Goal: Task Accomplishment & Management: Manage account settings

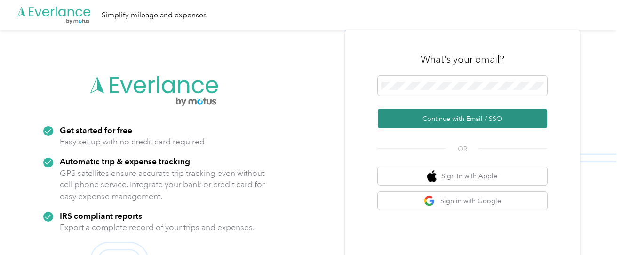
click at [464, 113] on button "Continue with Email / SSO" at bounding box center [462, 119] width 169 height 20
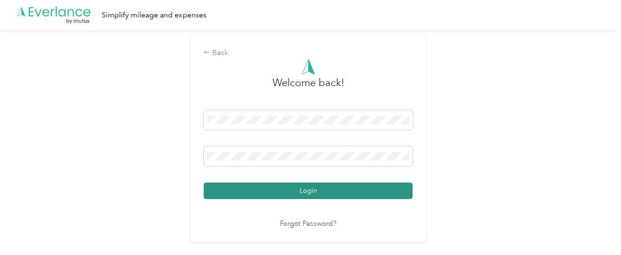
click at [324, 189] on button "Login" at bounding box center [308, 190] width 209 height 16
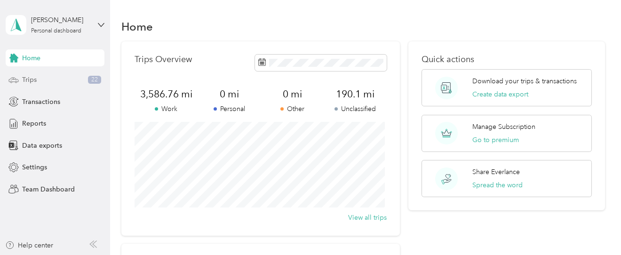
click at [64, 80] on div "Trips 22" at bounding box center [55, 79] width 99 height 17
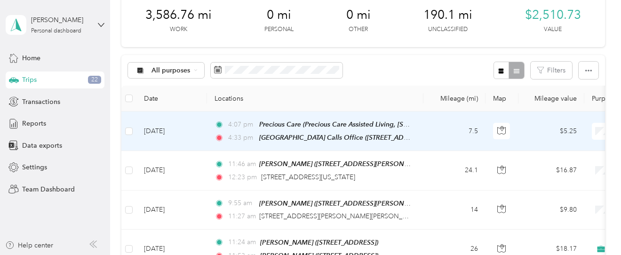
scroll to position [94, 0]
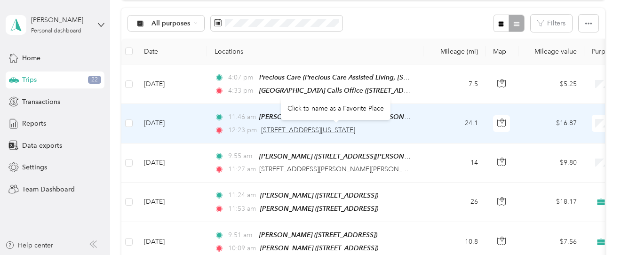
click at [355, 129] on span "[STREET_ADDRESS][US_STATE]" at bounding box center [308, 130] width 94 height 8
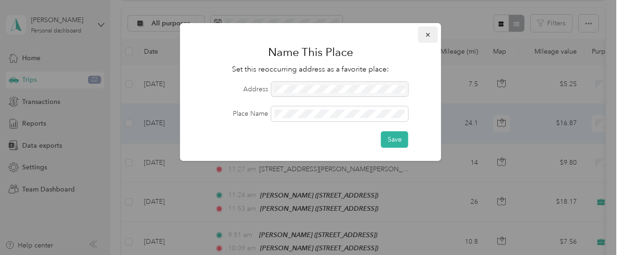
click at [429, 34] on icon "button" at bounding box center [428, 35] width 4 height 4
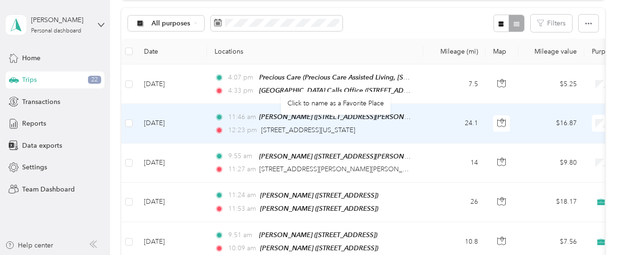
click at [432, 123] on td "24.1" at bounding box center [454, 123] width 62 height 39
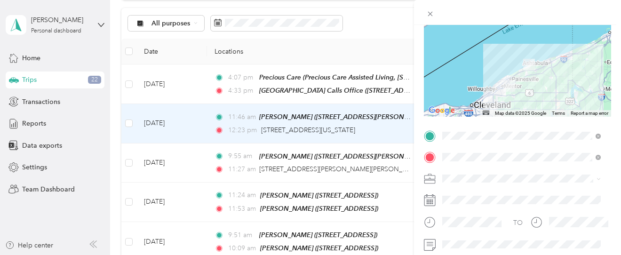
scroll to position [98, 0]
click at [530, 120] on div "Precious Care Precious Care Assisted Living, [STREET_ADDRESS][GEOGRAPHIC_DATA],…" at bounding box center [529, 113] width 138 height 49
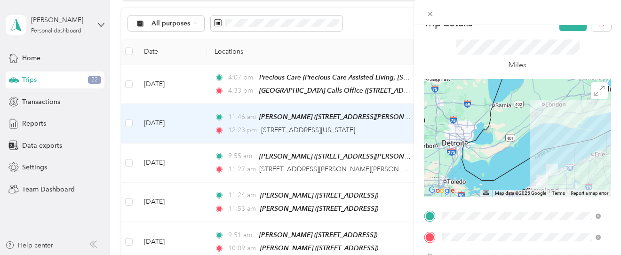
scroll to position [0, 0]
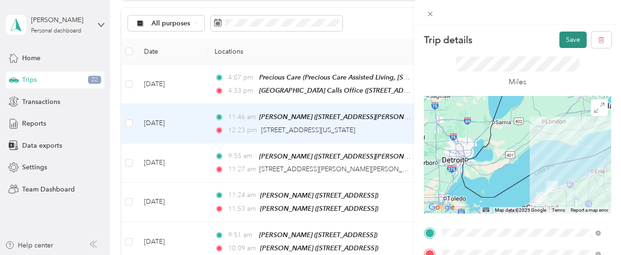
click at [562, 38] on button "Save" at bounding box center [572, 40] width 27 height 16
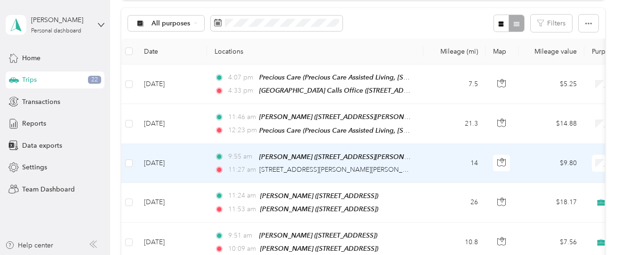
click at [363, 169] on div "11:27 am [STREET_ADDRESS][PERSON_NAME][PERSON_NAME]" at bounding box center [312, 170] width 197 height 10
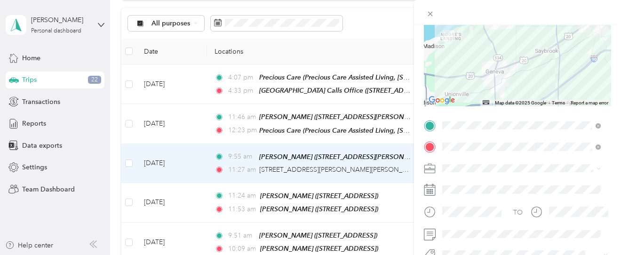
scroll to position [114, 0]
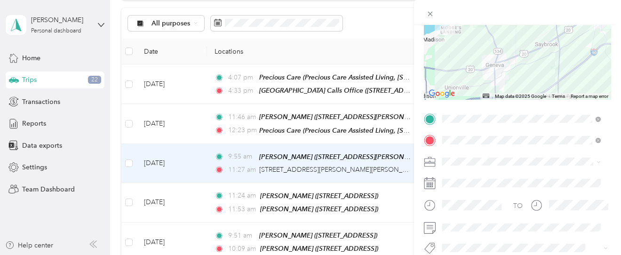
click at [538, 40] on span "[STREET_ADDRESS][PERSON_NAME]" at bounding box center [516, 40] width 112 height 8
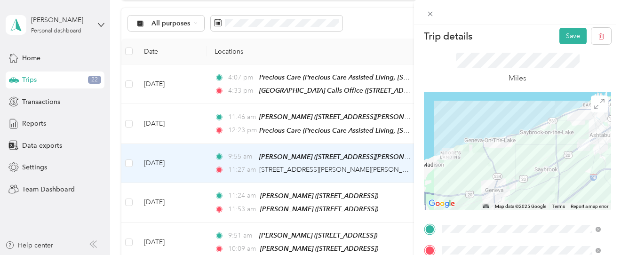
scroll to position [0, 0]
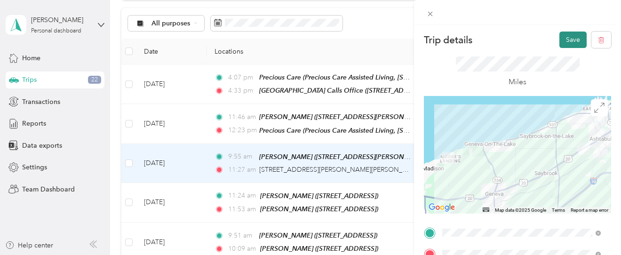
click at [572, 37] on button "Save" at bounding box center [572, 40] width 27 height 16
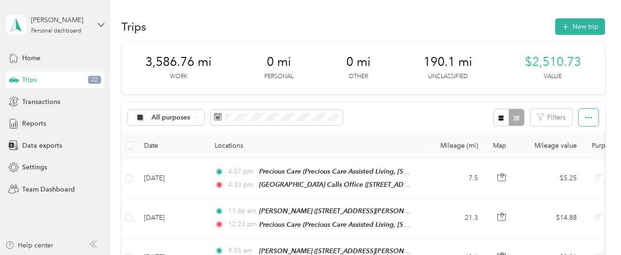
click at [585, 118] on icon "button" at bounding box center [588, 117] width 7 height 7
click at [575, 134] on span "Select all" at bounding box center [575, 135] width 26 height 8
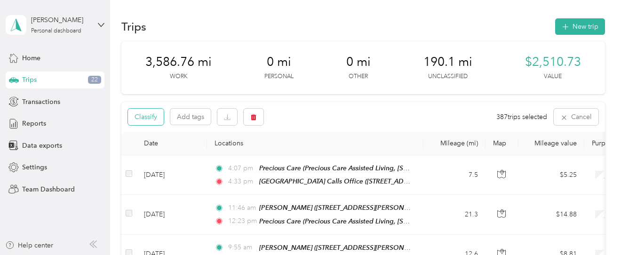
click at [142, 118] on button "Classify" at bounding box center [146, 117] width 36 height 16
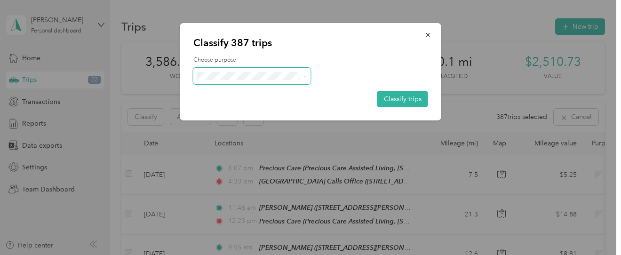
click at [307, 76] on span at bounding box center [252, 76] width 118 height 16
click at [303, 74] on icon at bounding box center [305, 76] width 4 height 4
click at [249, 120] on li "[GEOGRAPHIC_DATA] Calls" at bounding box center [252, 126] width 118 height 16
click at [406, 95] on button "Classify trips" at bounding box center [402, 99] width 51 height 16
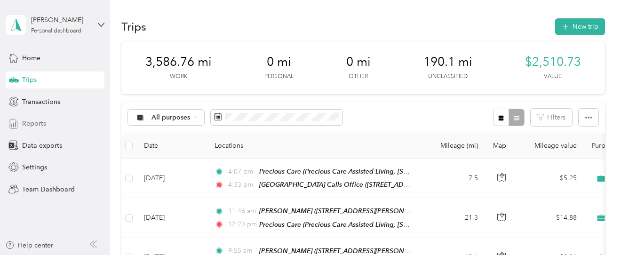
click at [29, 120] on span "Reports" at bounding box center [34, 123] width 24 height 10
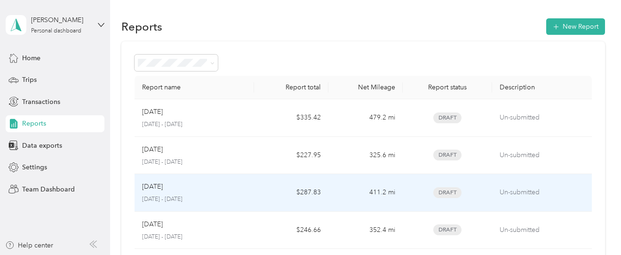
scroll to position [94, 0]
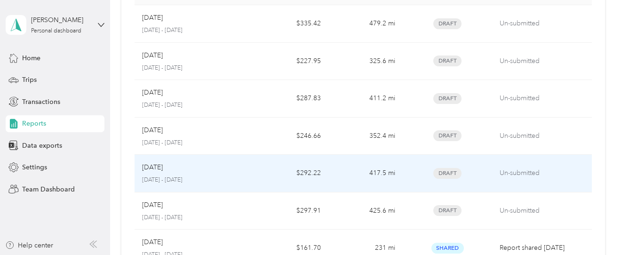
click at [221, 174] on div "[DATE] [DATE] - [DATE]" at bounding box center [194, 173] width 104 height 22
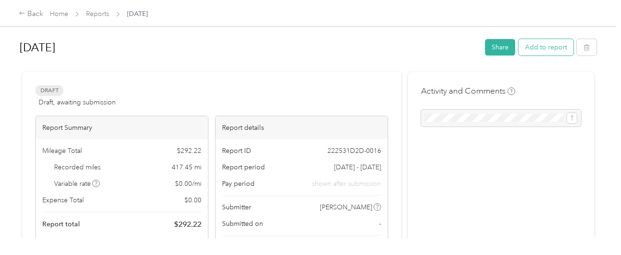
click at [545, 48] on button "Add to report" at bounding box center [545, 47] width 55 height 16
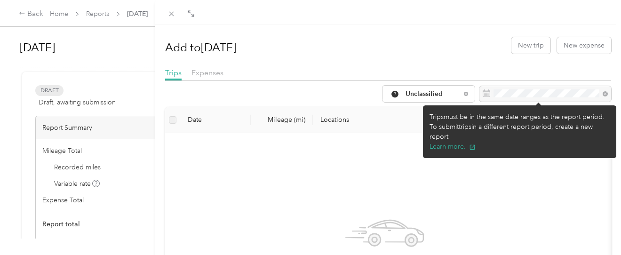
click at [516, 95] on div at bounding box center [545, 94] width 132 height 16
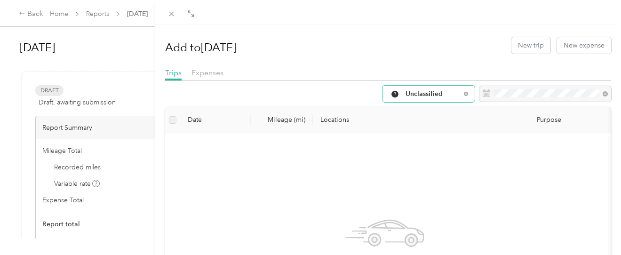
click at [448, 92] on span "Unclassified" at bounding box center [432, 94] width 55 height 7
click at [430, 176] on span "[GEOGRAPHIC_DATA] Calls" at bounding box center [441, 177] width 87 height 10
click at [174, 118] on label at bounding box center [173, 120] width 8 height 10
click at [173, 120] on label at bounding box center [173, 120] width 8 height 10
click at [97, 11] on div "Add to [DATE] New trip New expense Trips Expenses [GEOGRAPHIC_DATA] Calls Date …" at bounding box center [310, 127] width 621 height 255
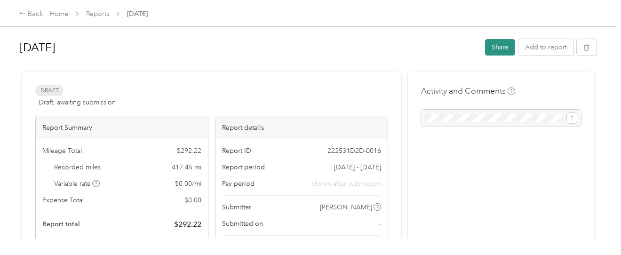
click at [501, 50] on button "Share" at bounding box center [500, 47] width 30 height 16
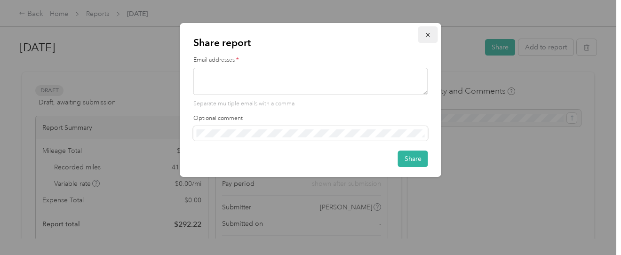
click at [428, 32] on icon "button" at bounding box center [428, 35] width 7 height 7
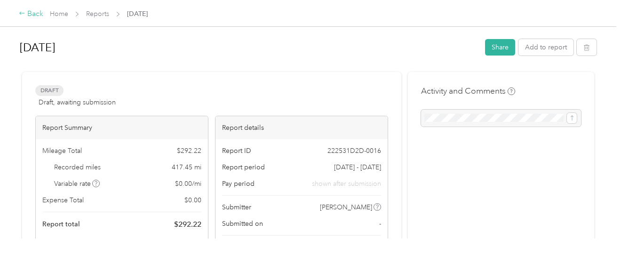
click at [35, 14] on div "Back" at bounding box center [31, 13] width 24 height 11
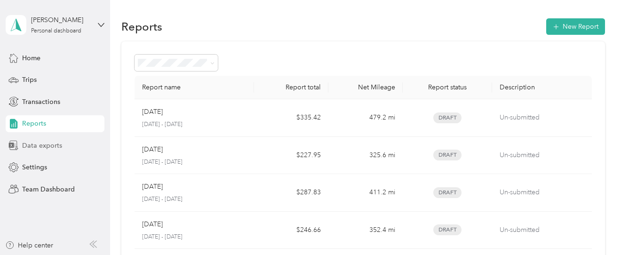
click at [48, 144] on span "Data exports" at bounding box center [42, 146] width 40 height 10
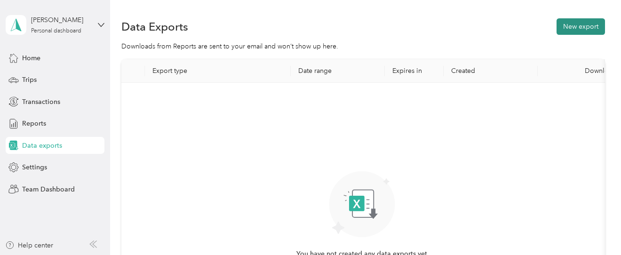
click at [583, 25] on button "New export" at bounding box center [580, 26] width 48 height 16
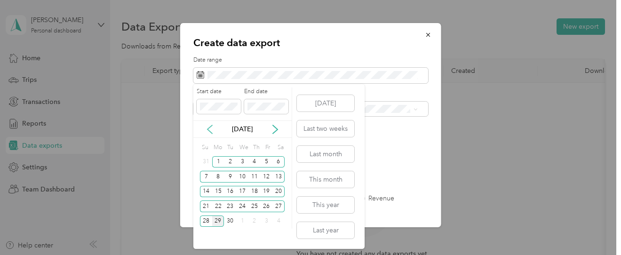
click at [209, 130] on icon at bounding box center [209, 129] width 5 height 8
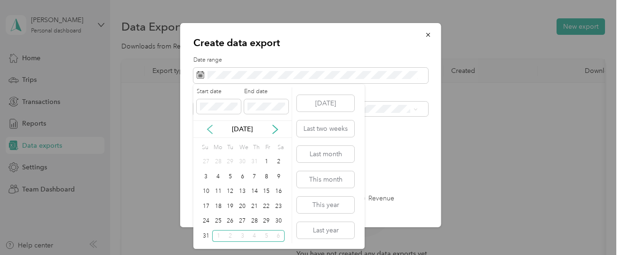
click at [209, 130] on icon at bounding box center [209, 129] width 5 height 8
click at [206, 163] on div "1" at bounding box center [206, 162] width 12 height 12
click at [276, 130] on icon at bounding box center [274, 129] width 9 height 9
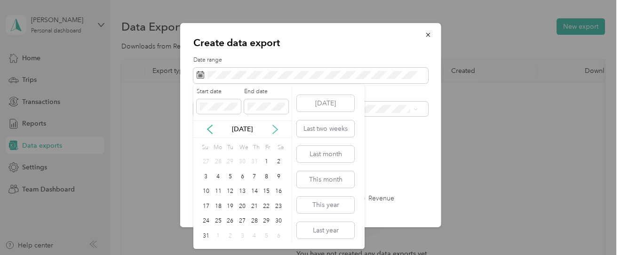
click at [276, 130] on icon at bounding box center [274, 129] width 9 height 9
click at [231, 221] on div "30" at bounding box center [230, 221] width 12 height 12
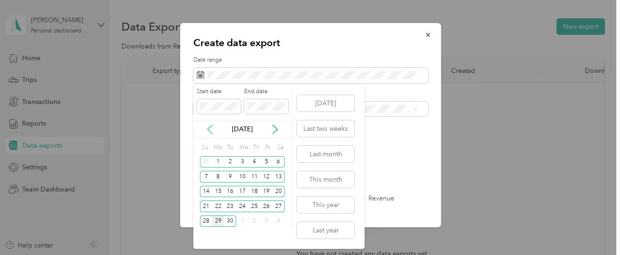
click at [209, 128] on icon at bounding box center [209, 129] width 9 height 9
click at [231, 161] on div "1" at bounding box center [230, 162] width 12 height 12
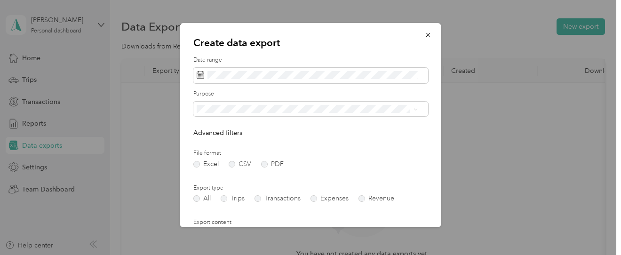
click at [329, 56] on label "Date range" at bounding box center [310, 60] width 235 height 8
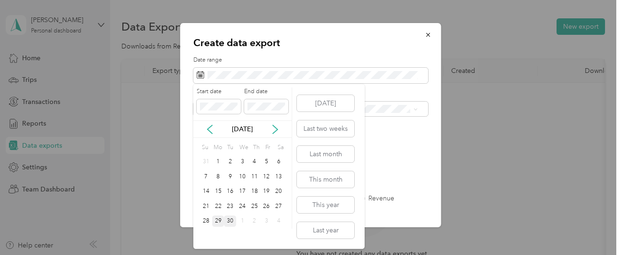
click at [231, 222] on div "30" at bounding box center [230, 221] width 12 height 12
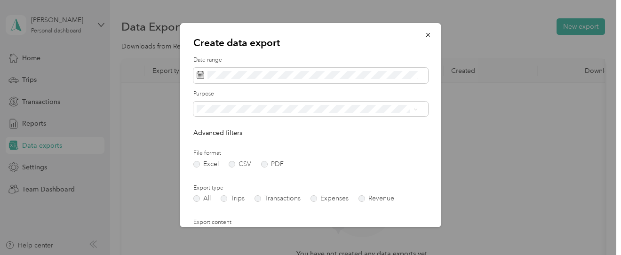
scroll to position [47, 0]
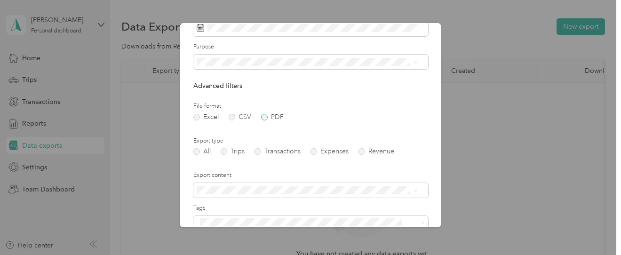
click at [267, 117] on label "PDF" at bounding box center [272, 117] width 23 height 7
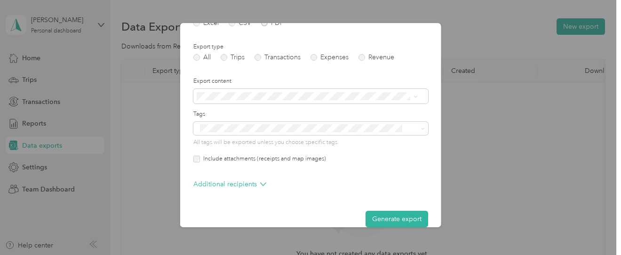
scroll to position [154, 0]
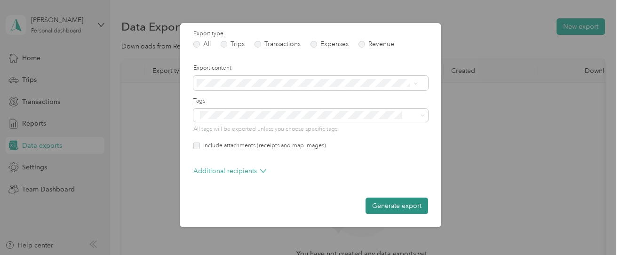
click at [392, 204] on button "Generate export" at bounding box center [396, 205] width 63 height 16
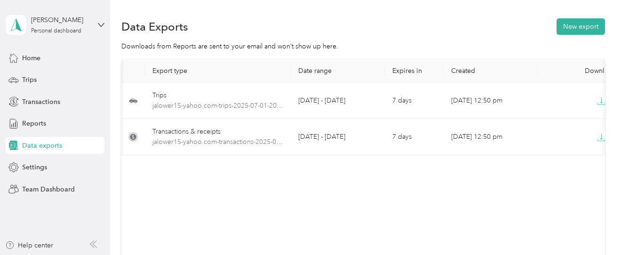
scroll to position [0, 30]
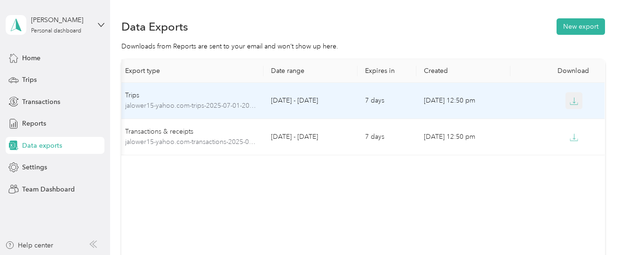
click at [570, 97] on icon "button" at bounding box center [573, 101] width 8 height 8
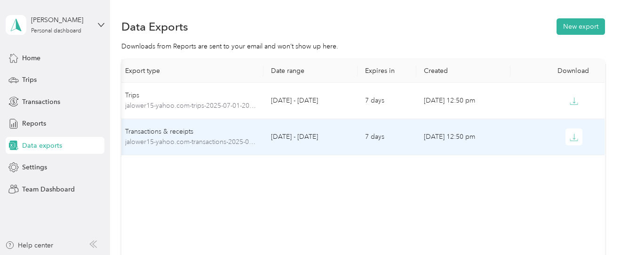
click at [481, 140] on td "[DATE] 12:50 pm" at bounding box center [463, 137] width 94 height 36
click at [572, 137] on icon "button" at bounding box center [573, 137] width 8 height 8
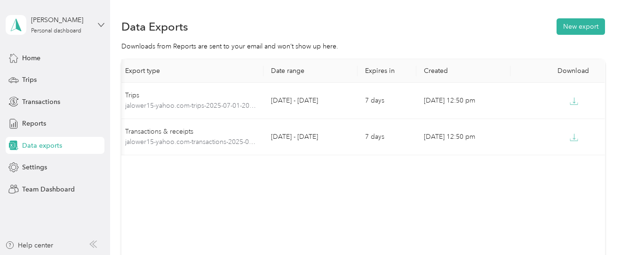
click at [99, 27] on icon at bounding box center [101, 25] width 7 height 7
click at [30, 81] on div "Log out" at bounding box center [104, 77] width 185 height 16
